Goal: Information Seeking & Learning: Learn about a topic

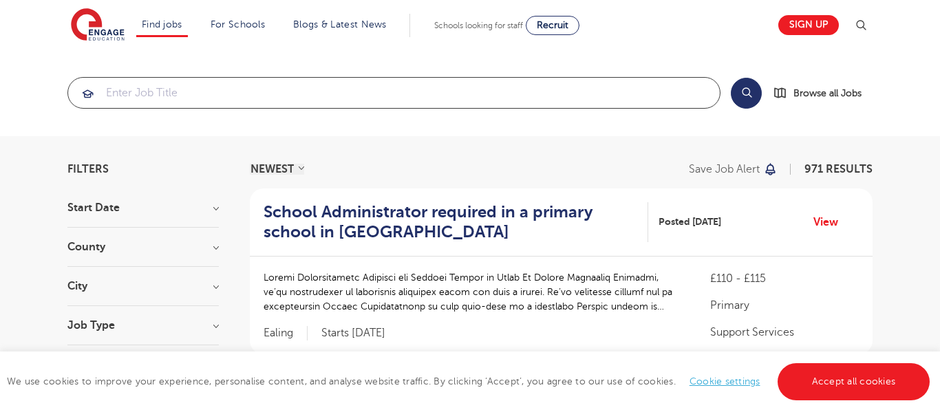
click at [272, 101] on input "search" at bounding box center [394, 93] width 652 height 30
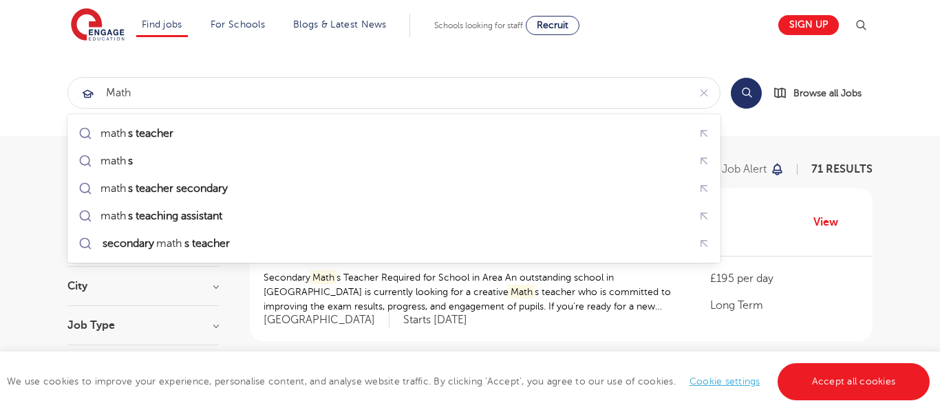
click at [733, 89] on button "Search" at bounding box center [746, 93] width 31 height 31
click at [752, 91] on button "Search" at bounding box center [746, 93] width 31 height 31
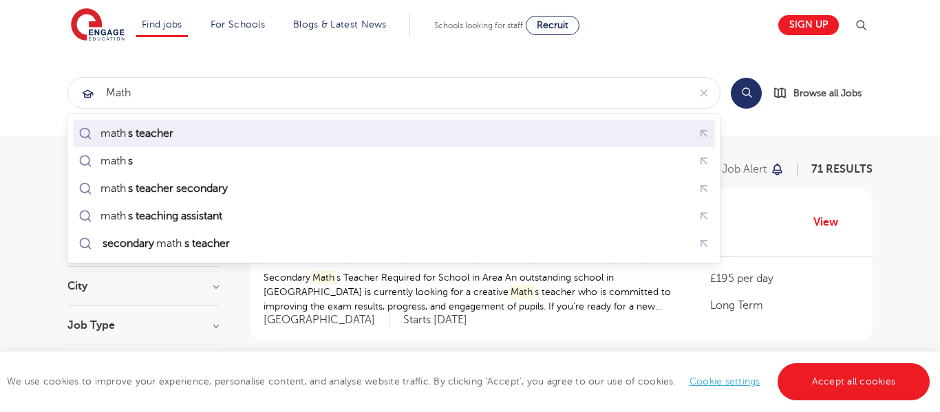
click at [278, 134] on div "math s teacher" at bounding box center [394, 133] width 637 height 21
type input "maths teacher"
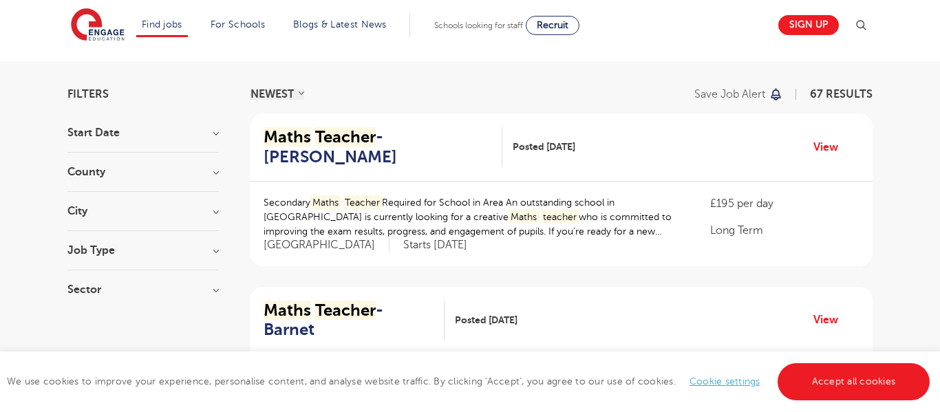
scroll to position [89, 0]
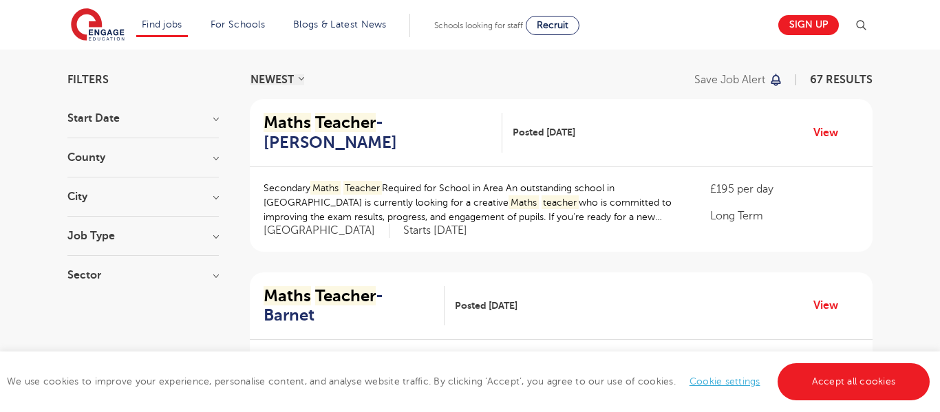
click at [213, 163] on div "County [GEOGRAPHIC_DATA] 50 [GEOGRAPHIC_DATA] 9 [GEOGRAPHIC_DATA] 3 Wandsworth …" at bounding box center [142, 164] width 151 height 25
click at [212, 160] on h3 "County" at bounding box center [142, 157] width 151 height 11
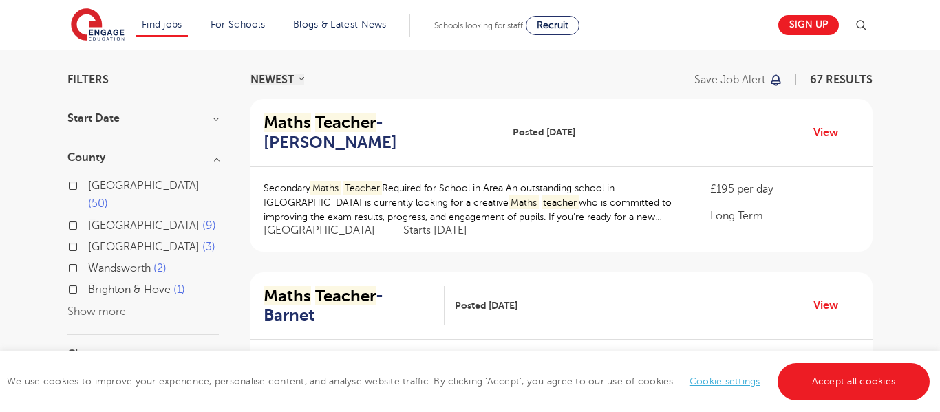
click at [99, 306] on button "Show more" at bounding box center [96, 312] width 59 height 12
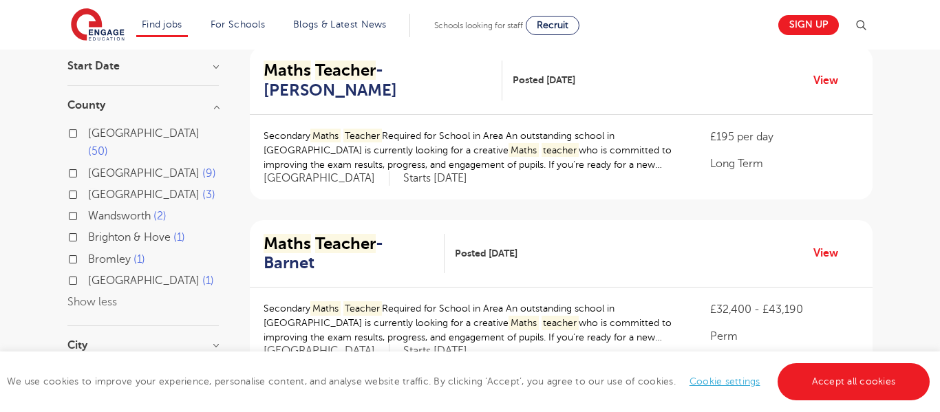
scroll to position [155, 0]
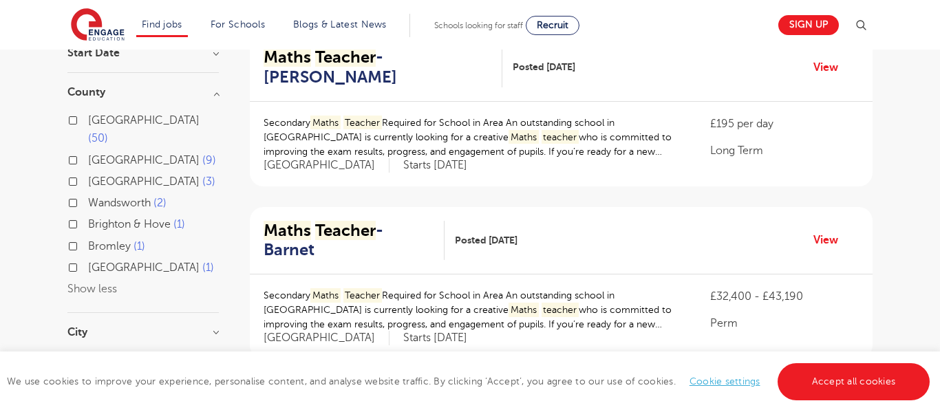
click at [88, 194] on label "Wandsworth 2" at bounding box center [127, 203] width 78 height 18
click at [88, 197] on input "Wandsworth 2" at bounding box center [92, 201] width 9 height 9
checkbox input "true"
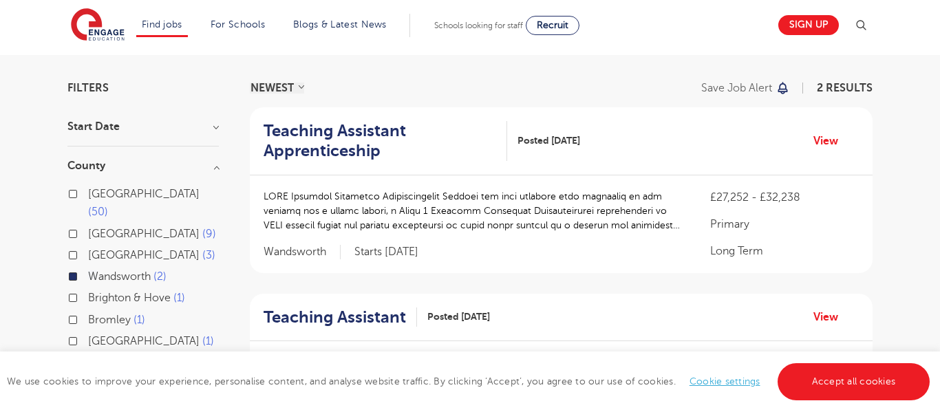
scroll to position [83, 0]
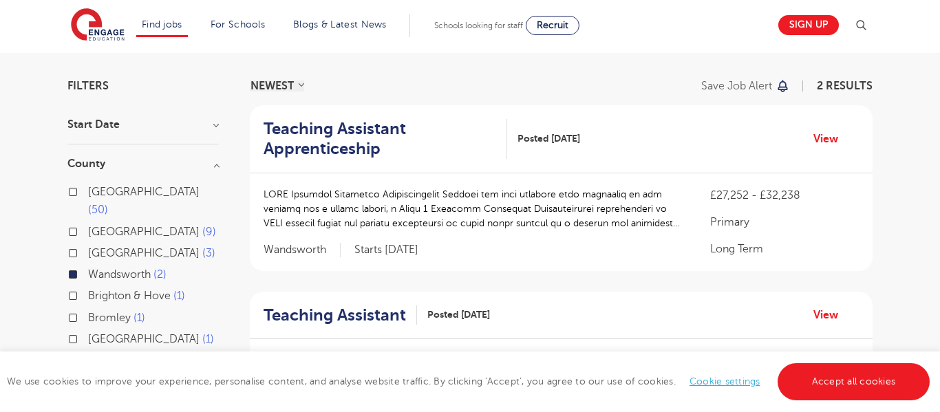
click at [88, 287] on label "Brighton & Hove 1" at bounding box center [136, 296] width 97 height 18
click at [88, 290] on input "Brighton & Hove 1" at bounding box center [92, 294] width 9 height 9
checkbox input "true"
click at [88, 266] on label "Wandsworth 2" at bounding box center [127, 275] width 78 height 18
click at [88, 268] on input "Wandsworth 2" at bounding box center [92, 272] width 9 height 9
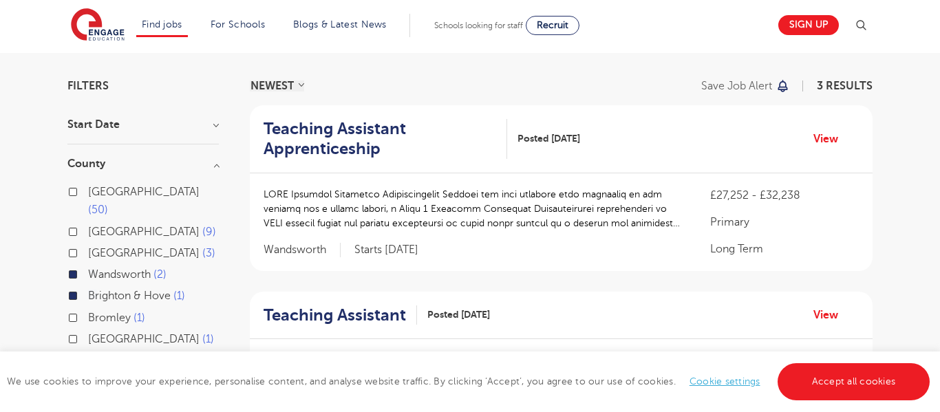
checkbox input "false"
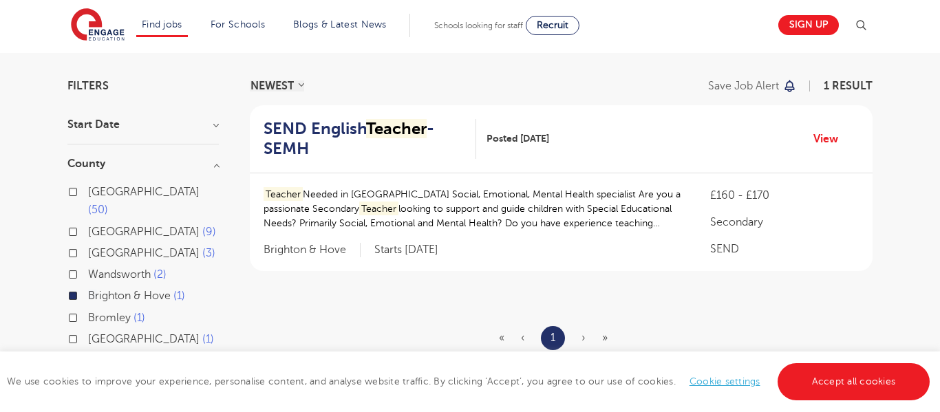
click at [88, 287] on label "Brighton & Hove 1" at bounding box center [136, 296] width 97 height 18
click at [88, 290] on input "Brighton & Hove 1" at bounding box center [92, 294] width 9 height 9
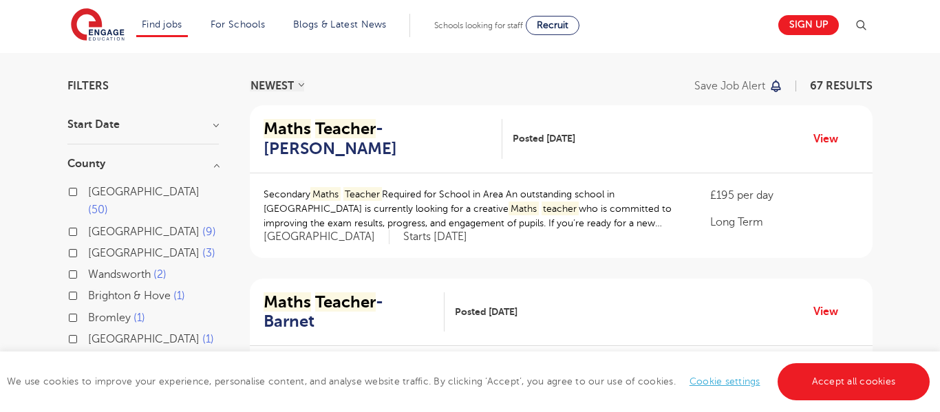
click at [88, 244] on label "Leeds 3" at bounding box center [151, 253] width 127 height 18
click at [88, 247] on input "Leeds 3" at bounding box center [92, 251] width 9 height 9
checkbox input "true"
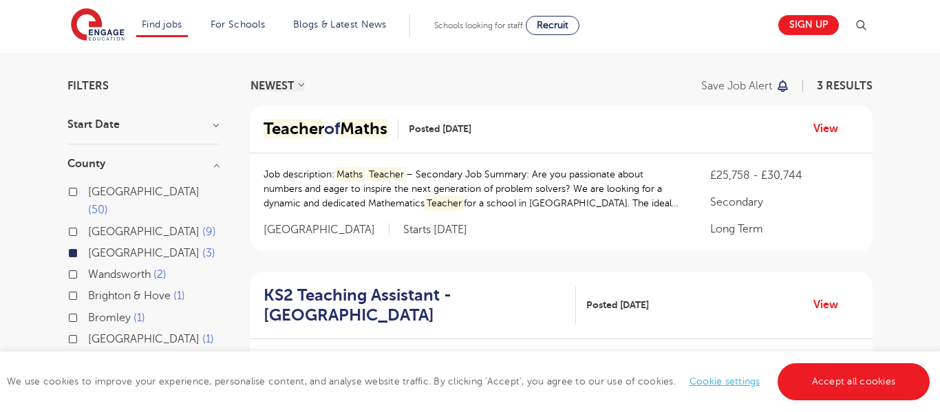
click at [372, 166] on div "Job description: Maths Teacher – Secondary Job Summary: Are you passionate abou…" at bounding box center [561, 202] width 623 height 98
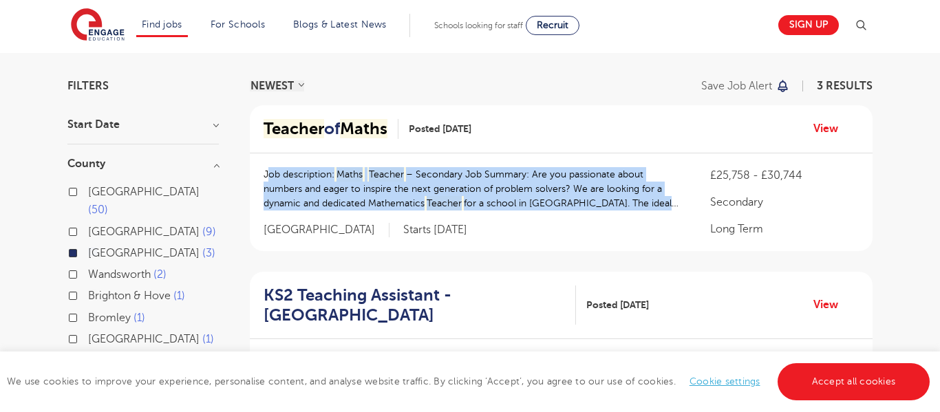
click at [372, 166] on div "Job description: Maths Teacher – Secondary Job Summary: Are you passionate abou…" at bounding box center [561, 202] width 623 height 98
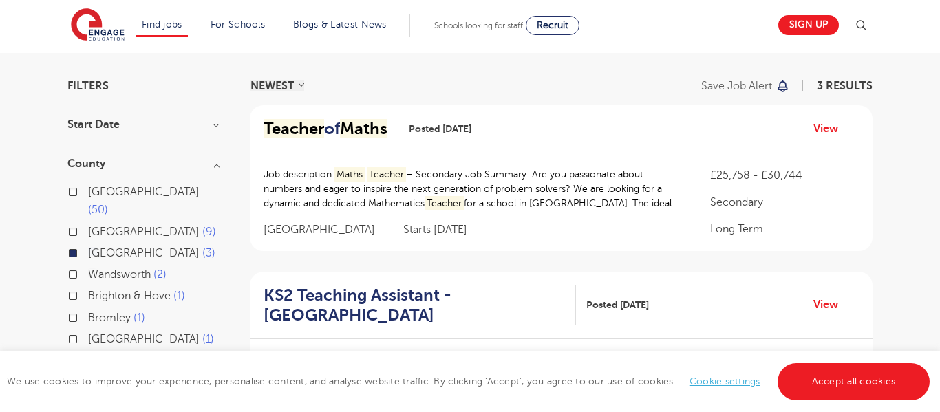
click at [372, 166] on div "Job description: Maths Teacher – Secondary Job Summary: Are you passionate abou…" at bounding box center [561, 202] width 623 height 98
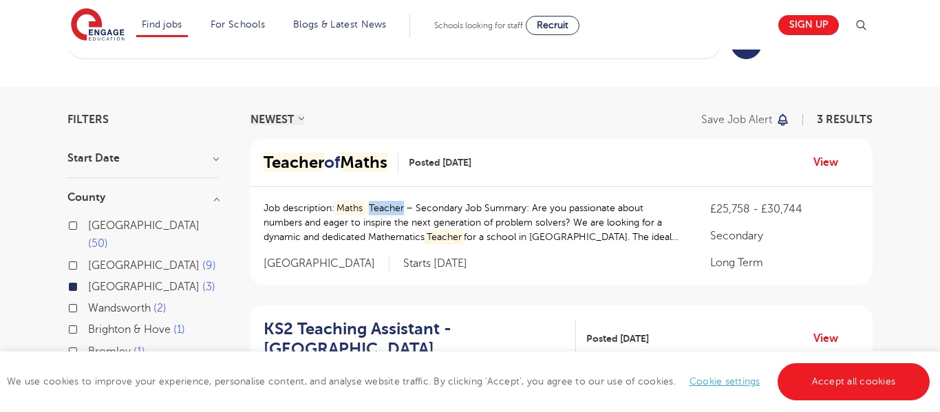
scroll to position [41, 0]
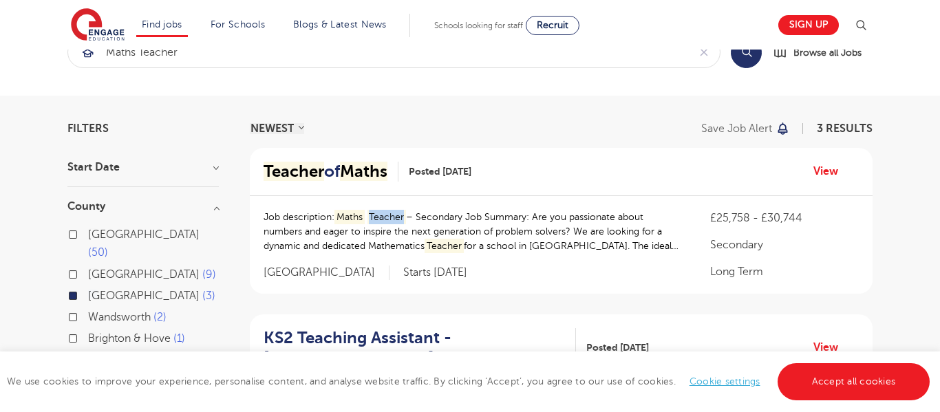
click at [88, 287] on label "Leeds 3" at bounding box center [151, 296] width 127 height 18
click at [88, 290] on input "Leeds 3" at bounding box center [92, 294] width 9 height 9
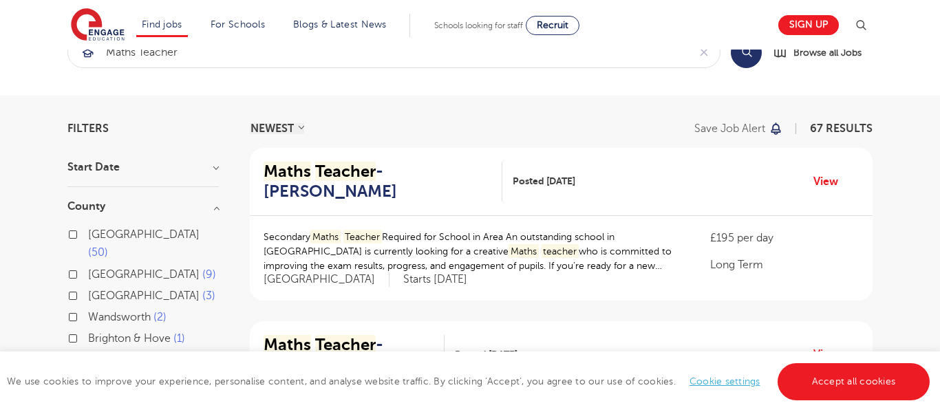
click at [74, 266] on div "[GEOGRAPHIC_DATA] 9" at bounding box center [142, 276] width 151 height 21
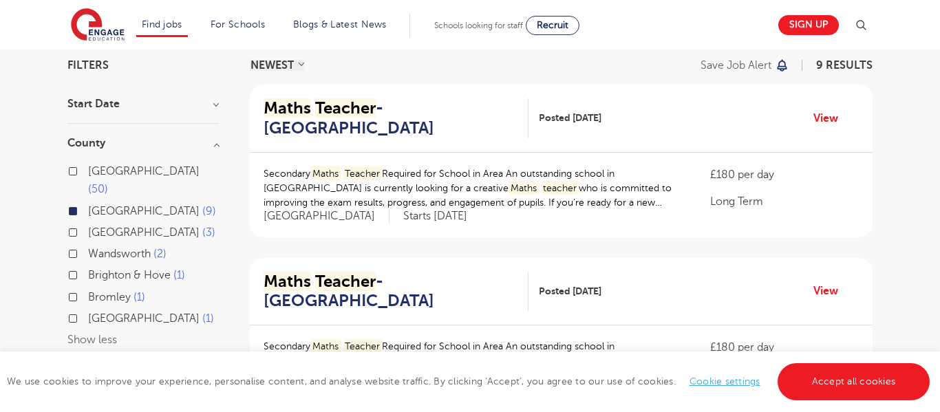
scroll to position [98, 0]
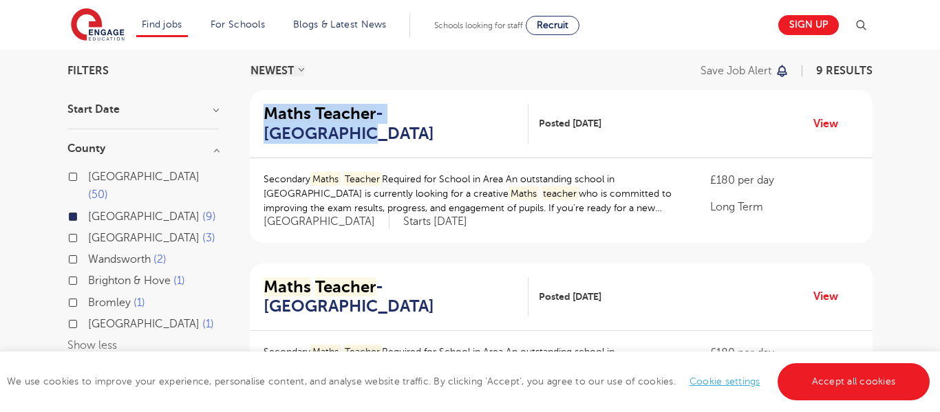
click at [88, 229] on label "Leeds 3" at bounding box center [151, 238] width 127 height 18
click at [88, 232] on input "Leeds 3" at bounding box center [92, 236] width 9 height 9
checkbox input "true"
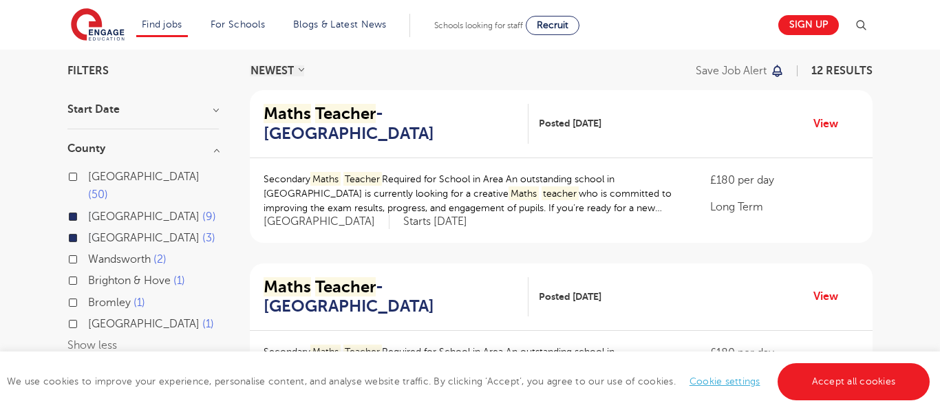
click at [88, 208] on label "[GEOGRAPHIC_DATA] 9" at bounding box center [152, 217] width 128 height 18
click at [88, 211] on input "[GEOGRAPHIC_DATA] 9" at bounding box center [92, 215] width 9 height 9
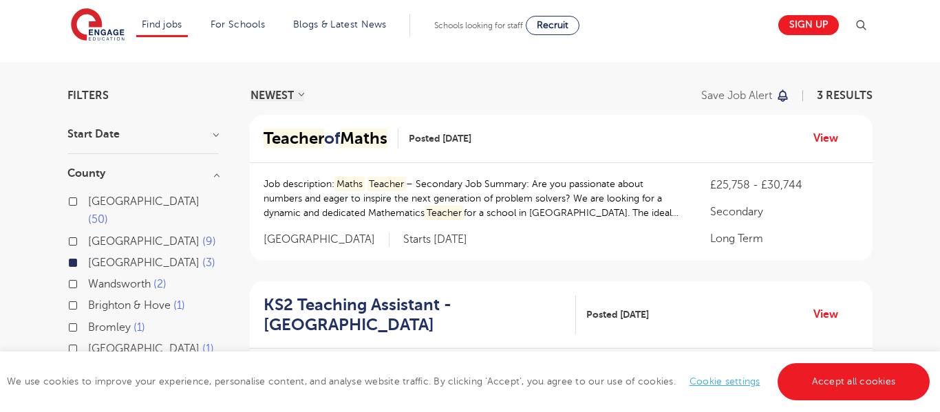
scroll to position [76, 0]
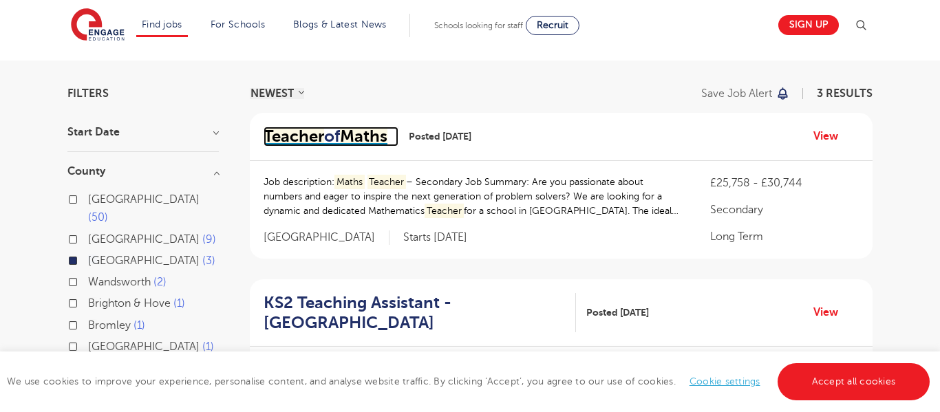
click at [297, 145] on mark "Teacher" at bounding box center [294, 136] width 61 height 19
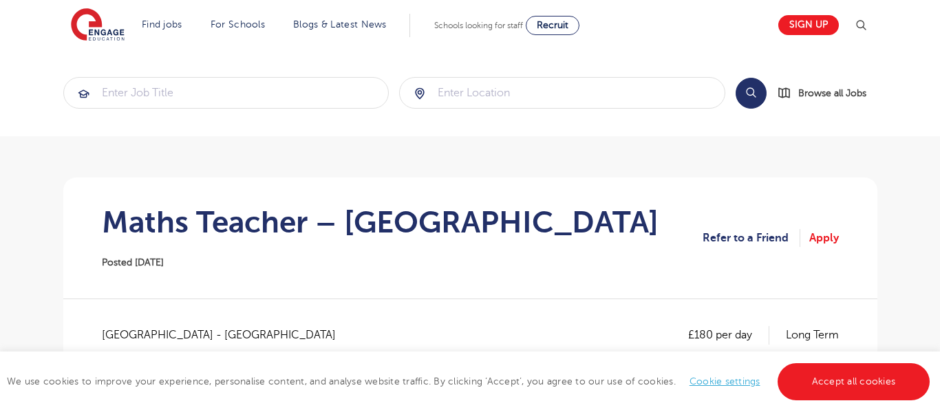
click at [174, 331] on span "Hertfordshire - Broxbourne" at bounding box center [226, 335] width 248 height 18
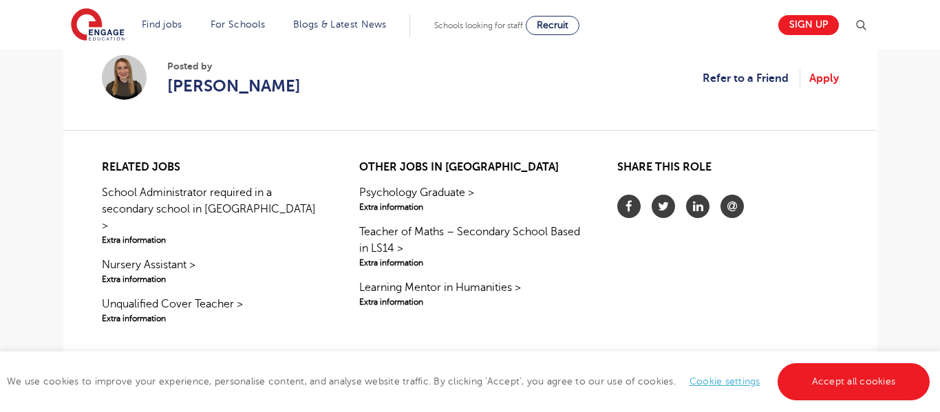
scroll to position [1101, 0]
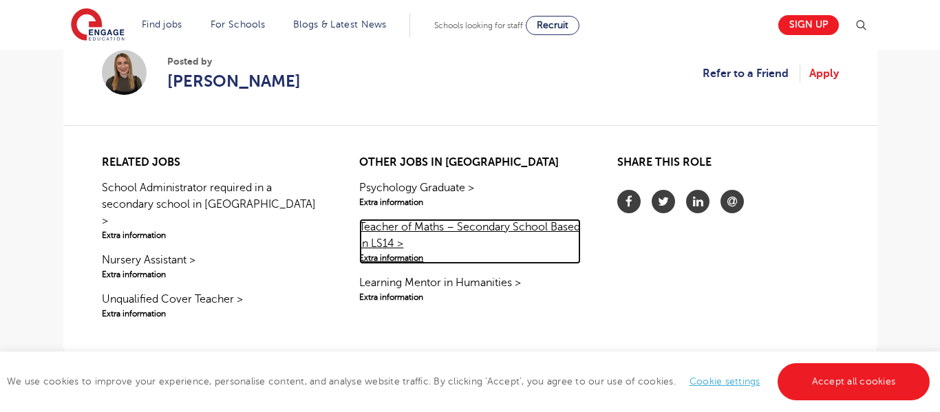
click at [387, 228] on link "Teacher of Maths – Secondary School Based in LS14 > Extra information" at bounding box center [469, 241] width 221 height 45
